Goal: Find specific page/section: Find specific page/section

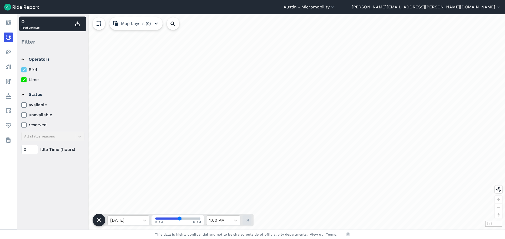
click at [25, 79] on icon at bounding box center [24, 79] width 5 height 5
click at [21, 79] on input "Lime" at bounding box center [21, 78] width 0 height 3
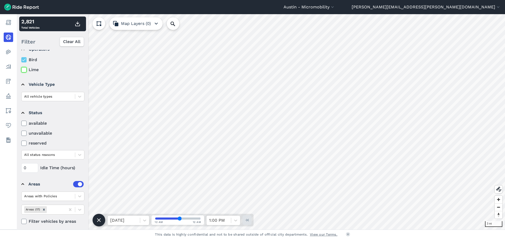
scroll to position [14, 0]
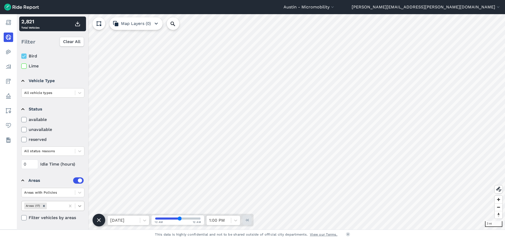
click at [82, 206] on icon at bounding box center [79, 206] width 5 height 5
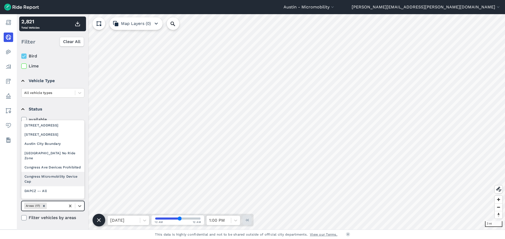
scroll to position [79, 0]
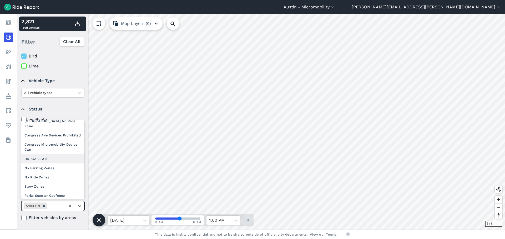
click at [52, 160] on div "DAPCZ -- All" at bounding box center [52, 159] width 63 height 9
